Goal: Find contact information: Find contact information

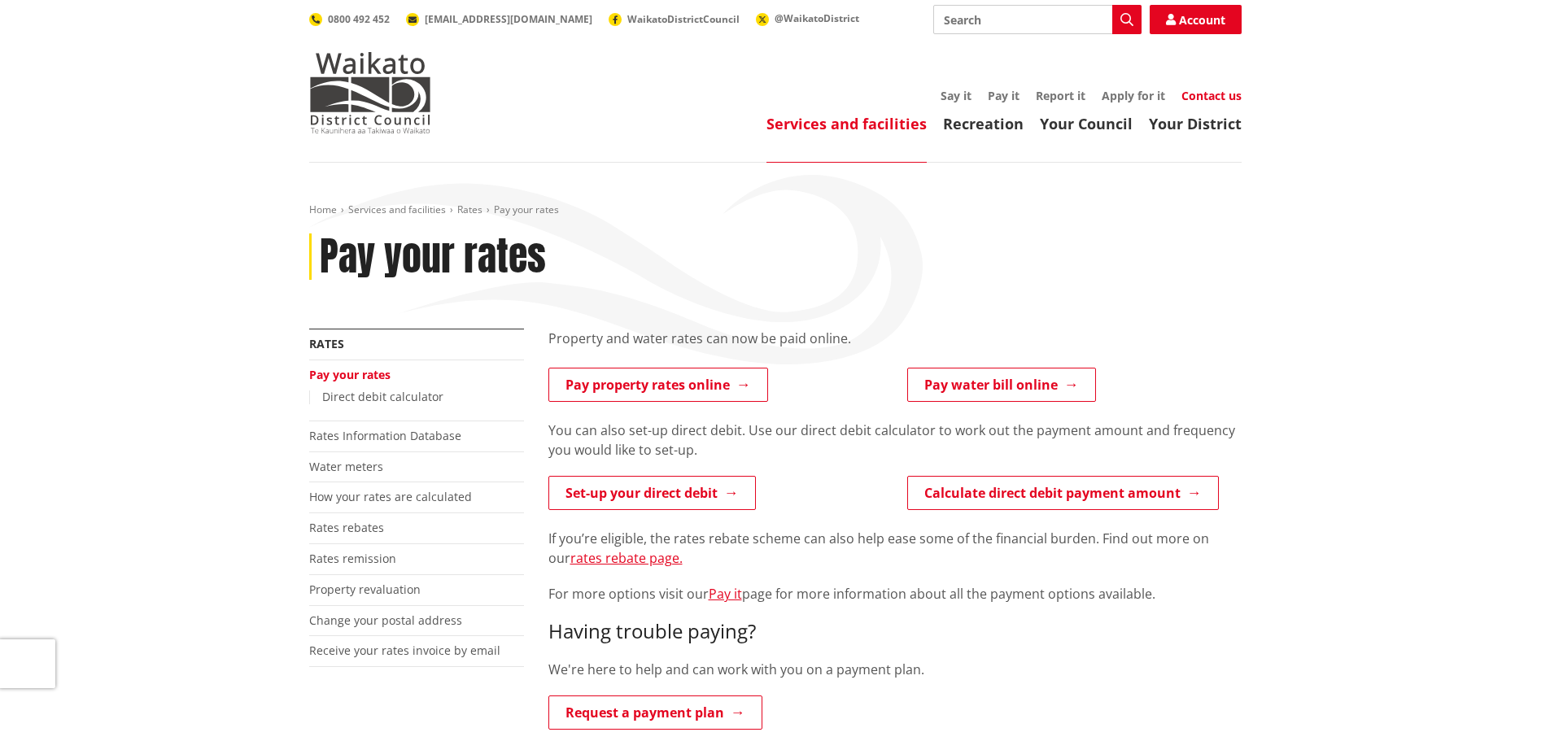
click at [1215, 94] on link "Contact us" at bounding box center [1211, 95] width 60 height 15
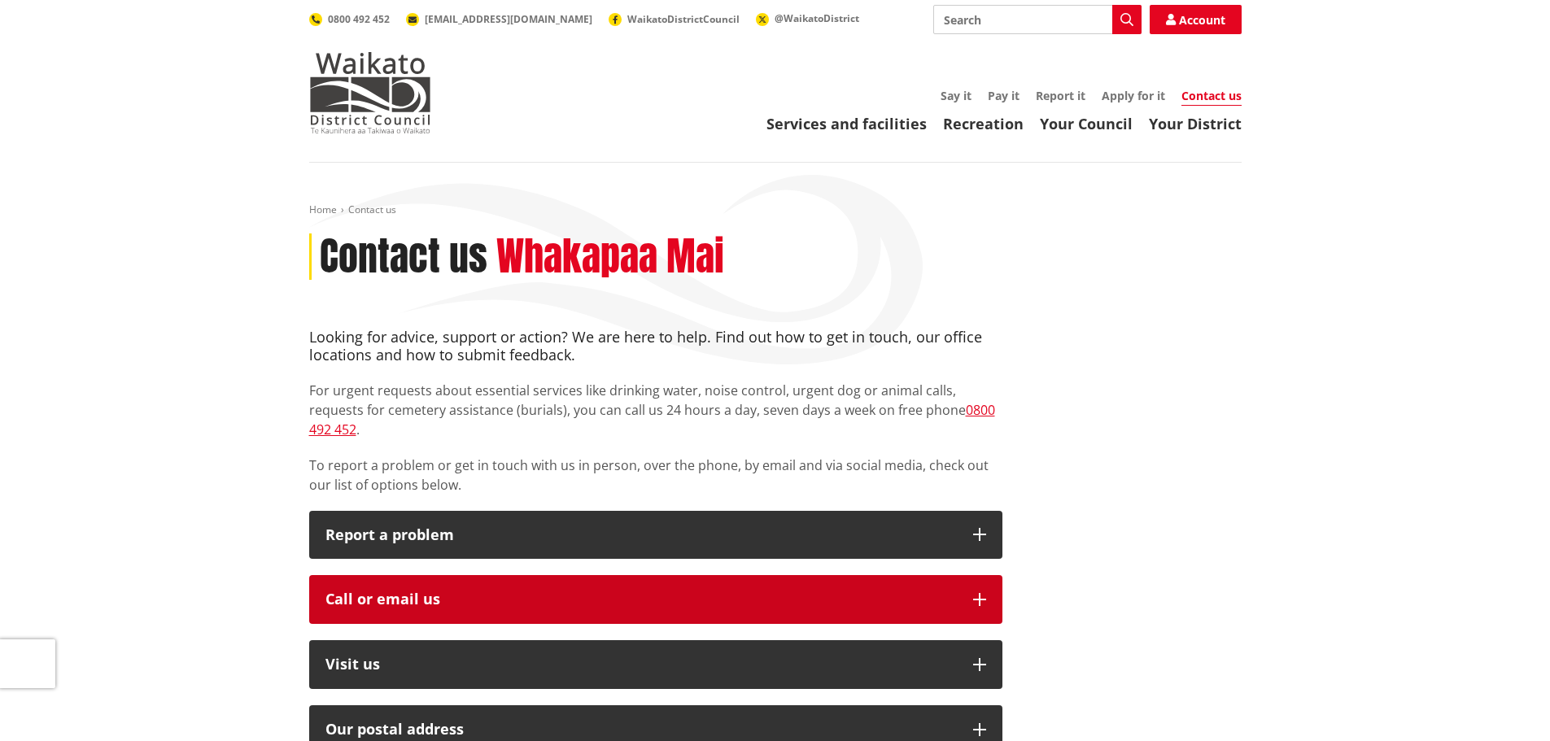
click at [979, 593] on icon "button" at bounding box center [979, 599] width 13 height 13
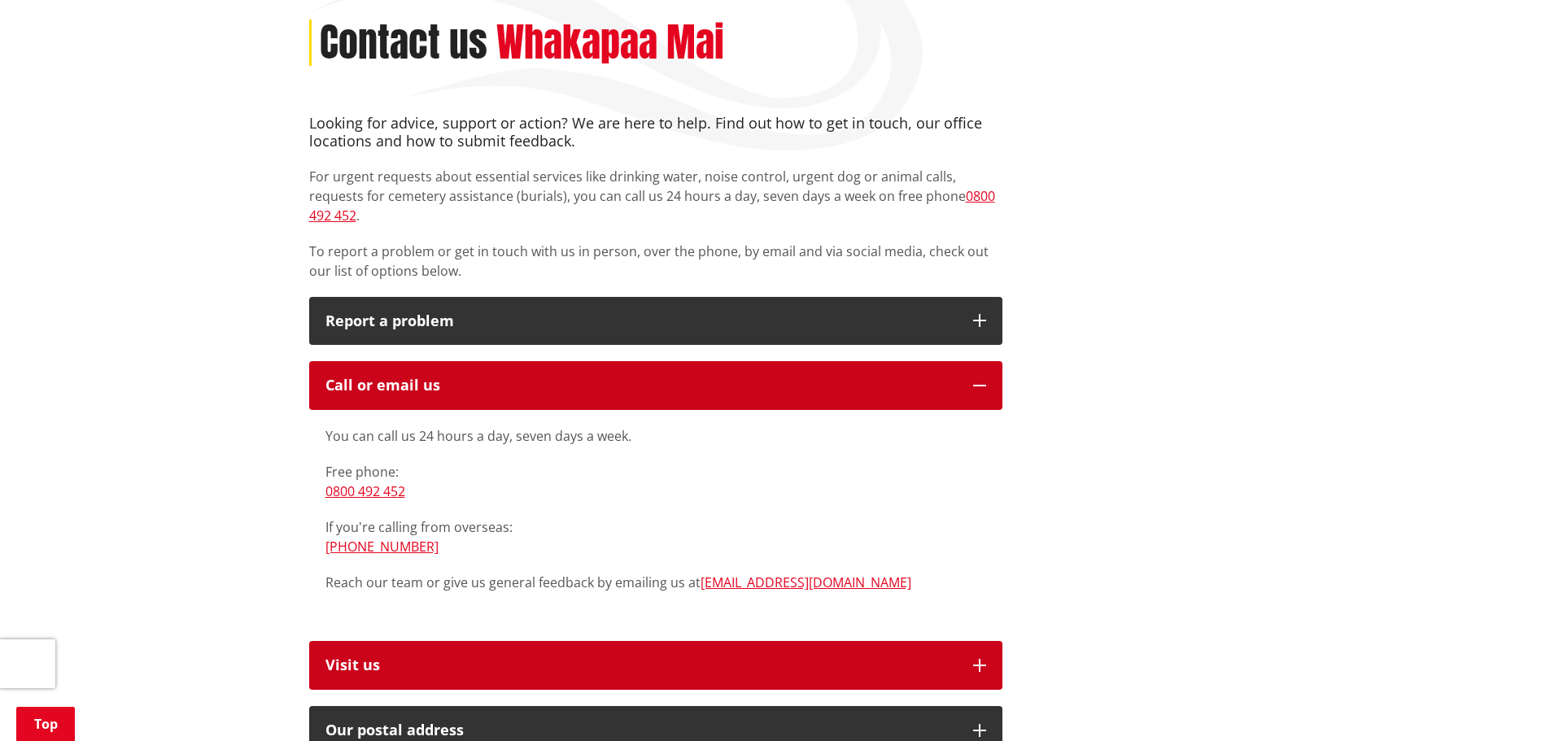
scroll to position [215, 0]
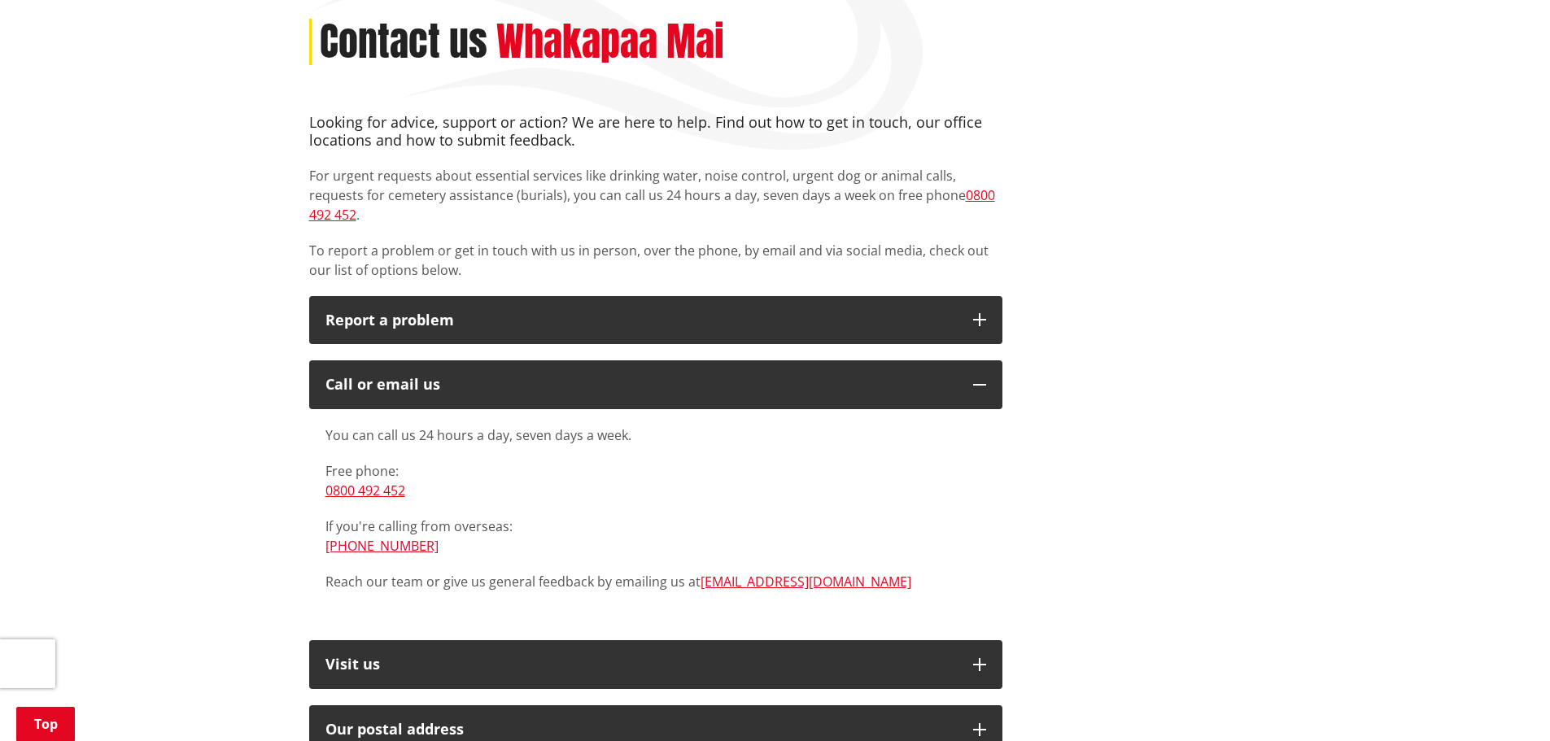
click at [144, 199] on div "Home Contact us Contact us Whakapaa Mai Looking for advice, support or action? …" at bounding box center [775, 671] width 1550 height 1447
